Goal: Book appointment/travel/reservation

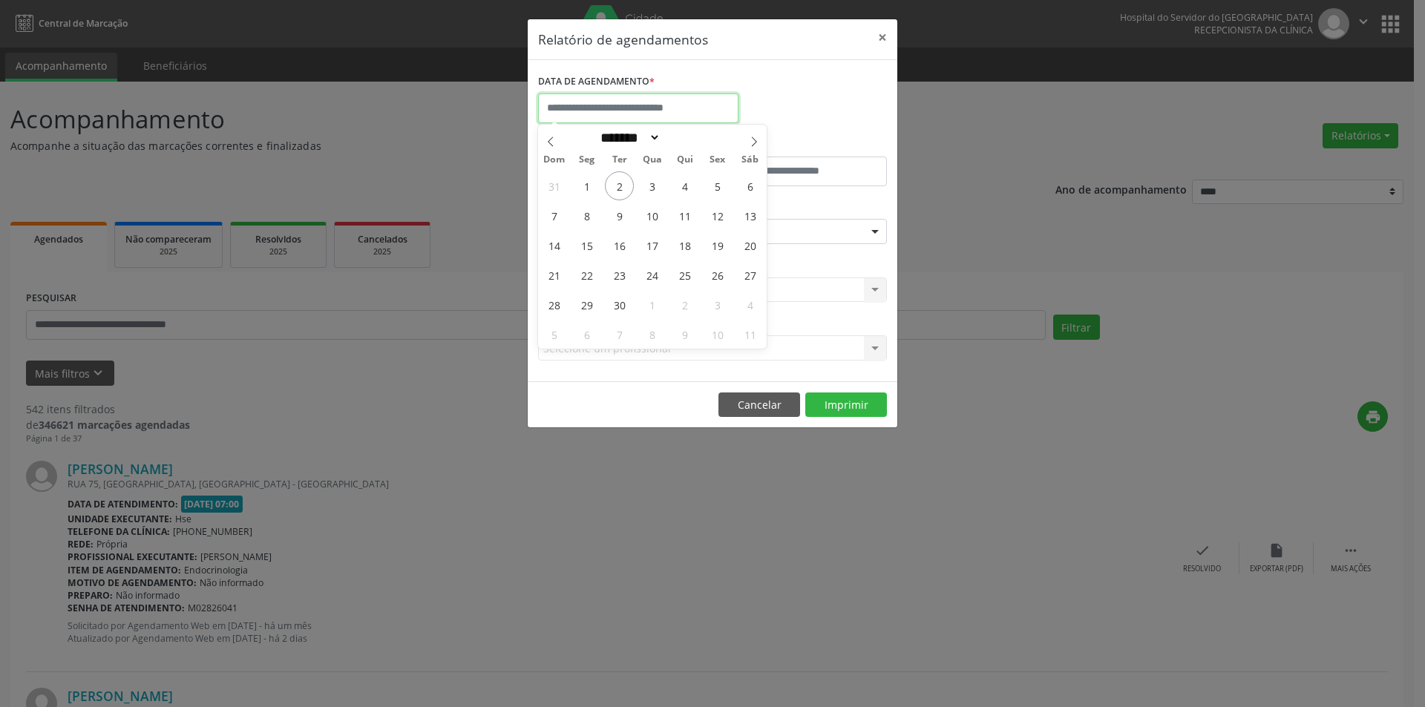
click at [620, 114] on input "text" at bounding box center [638, 108] width 200 height 30
click at [623, 188] on span "2" at bounding box center [619, 185] width 29 height 29
type input "**********"
click at [623, 188] on span "2" at bounding box center [619, 185] width 29 height 29
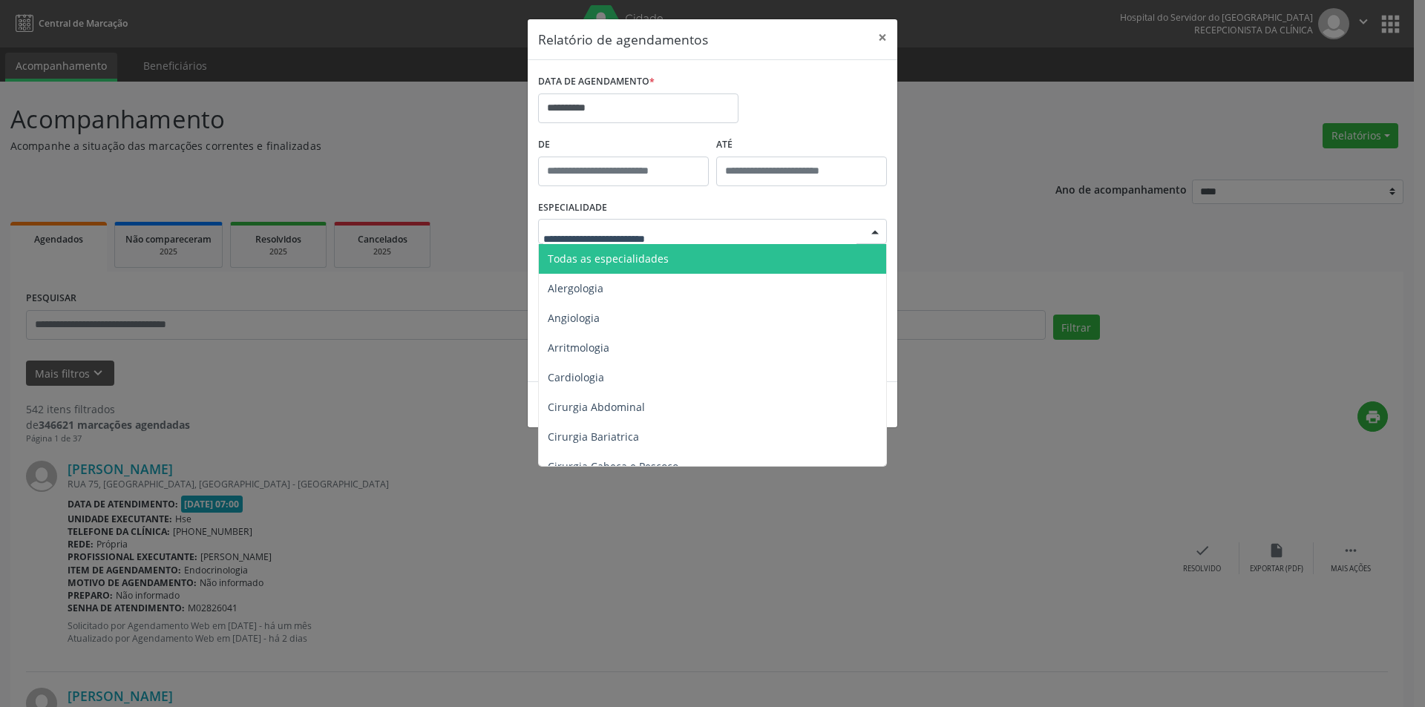
click at [651, 261] on span "Todas as especialidades" at bounding box center [608, 259] width 121 height 14
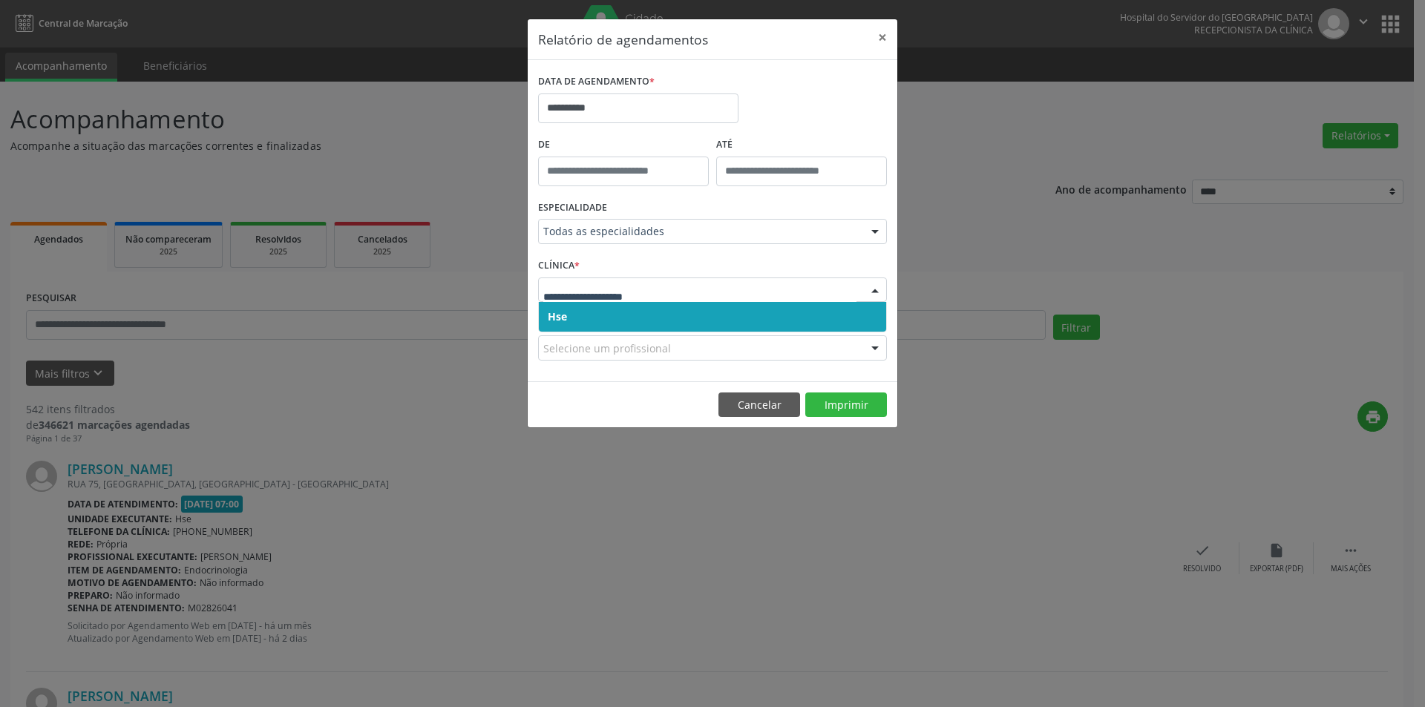
click at [611, 322] on span "Hse" at bounding box center [712, 317] width 347 height 30
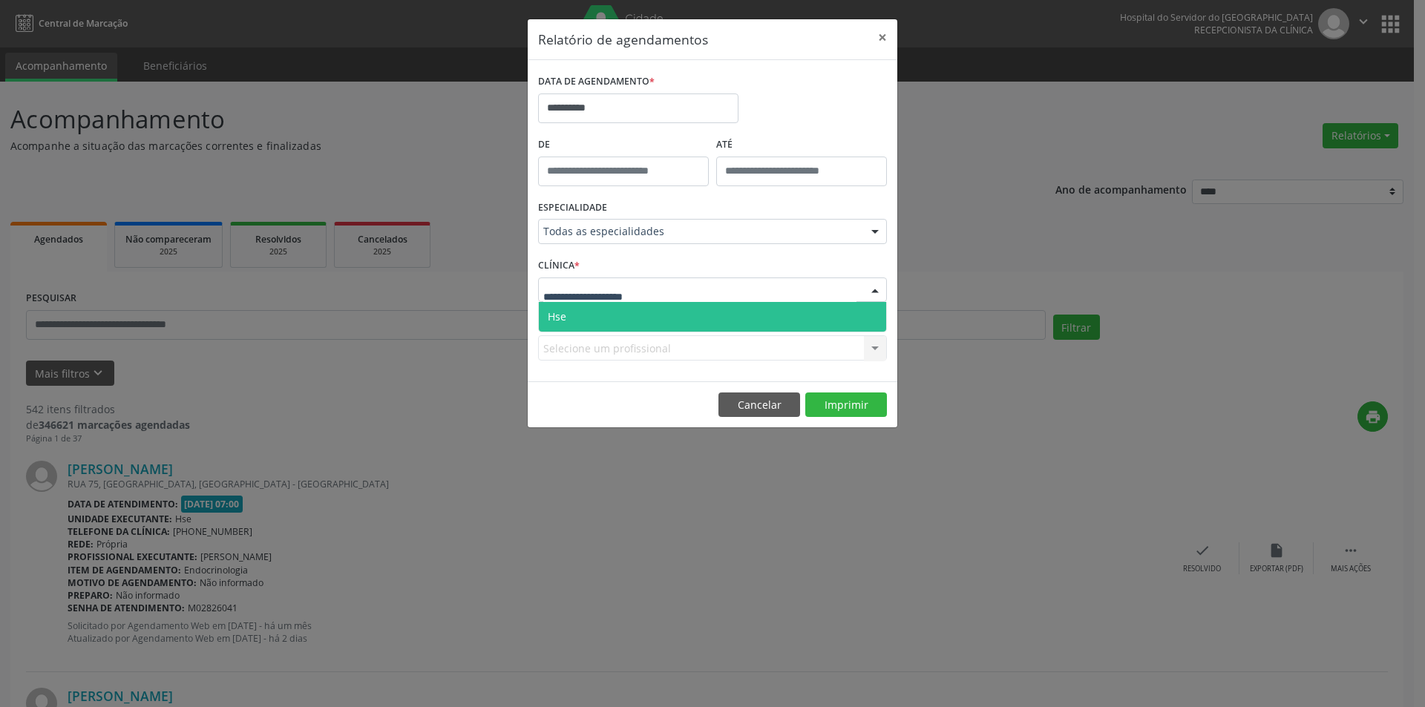
click at [615, 319] on span "Hse" at bounding box center [712, 317] width 347 height 30
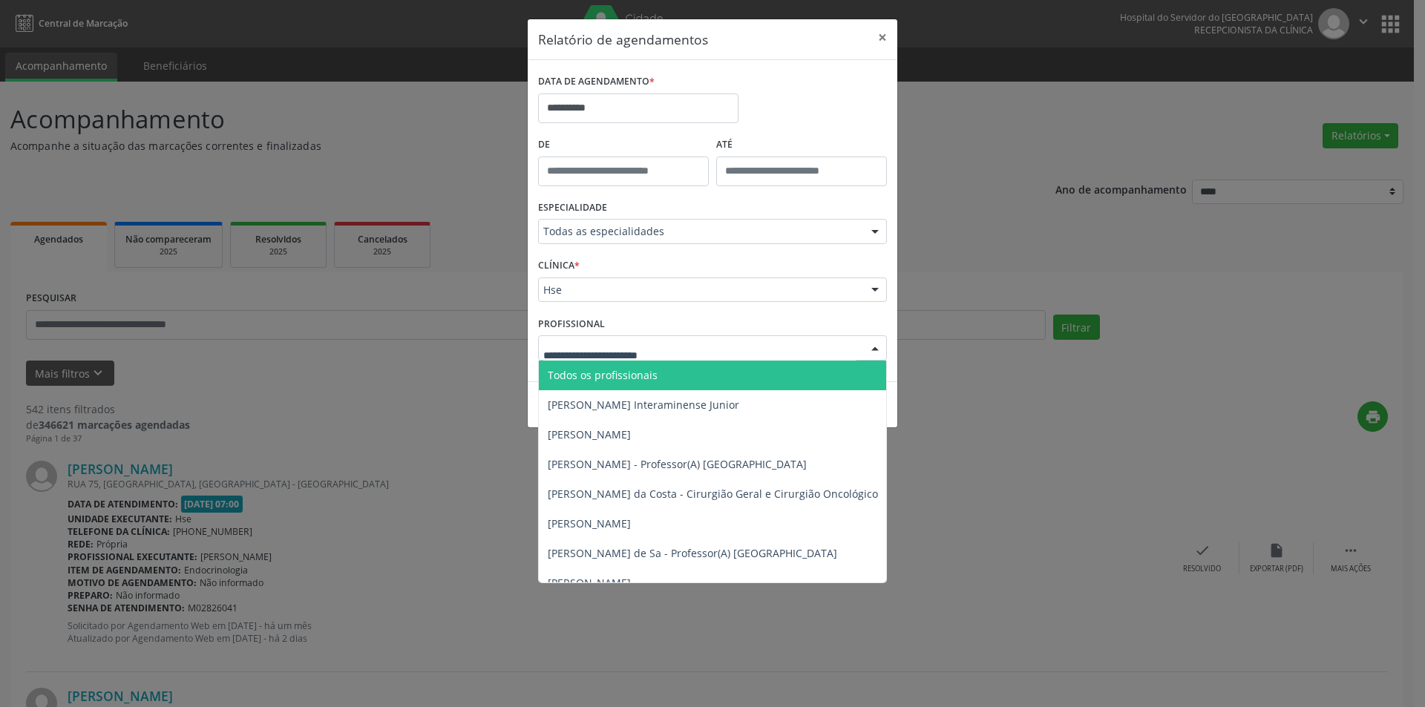
click at [624, 372] on span "Todos os profissionais" at bounding box center [603, 375] width 110 height 14
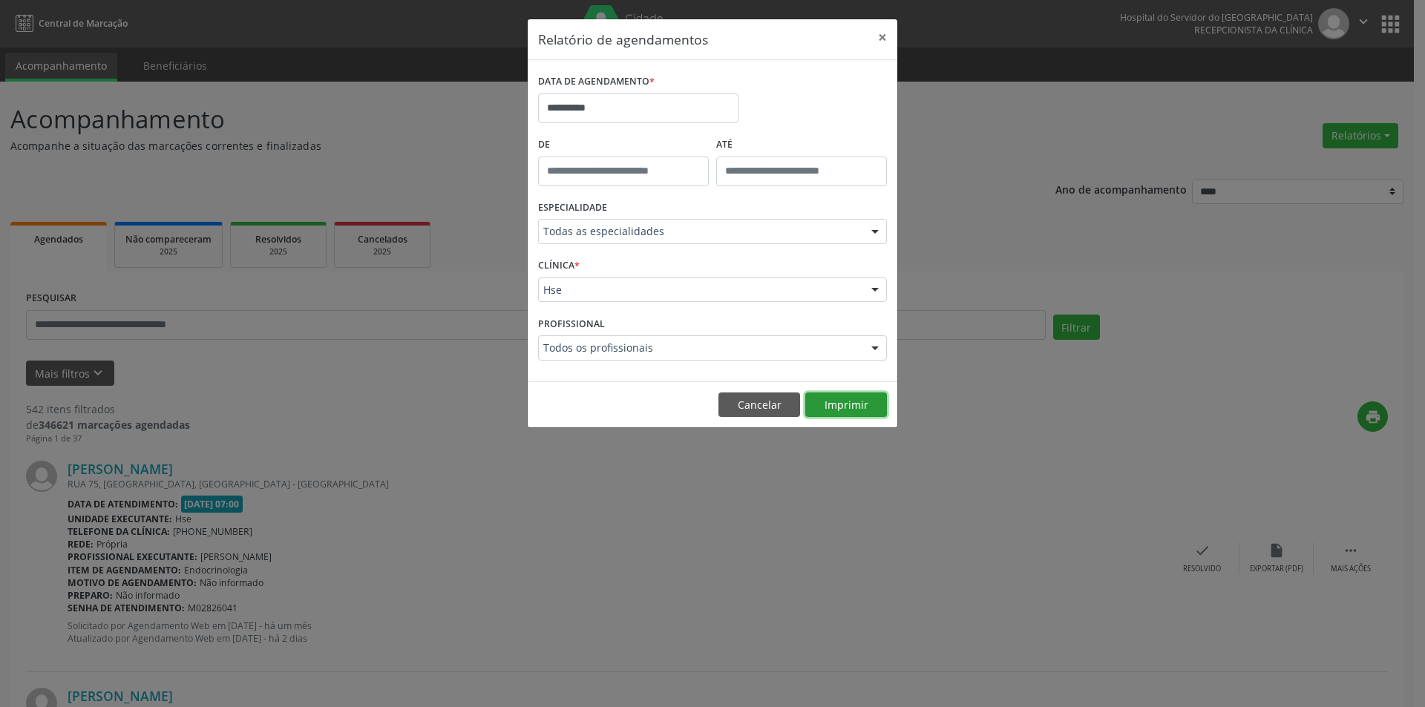
click at [832, 398] on button "Imprimir" at bounding box center [846, 404] width 82 height 25
